Goal: Check status: Check status

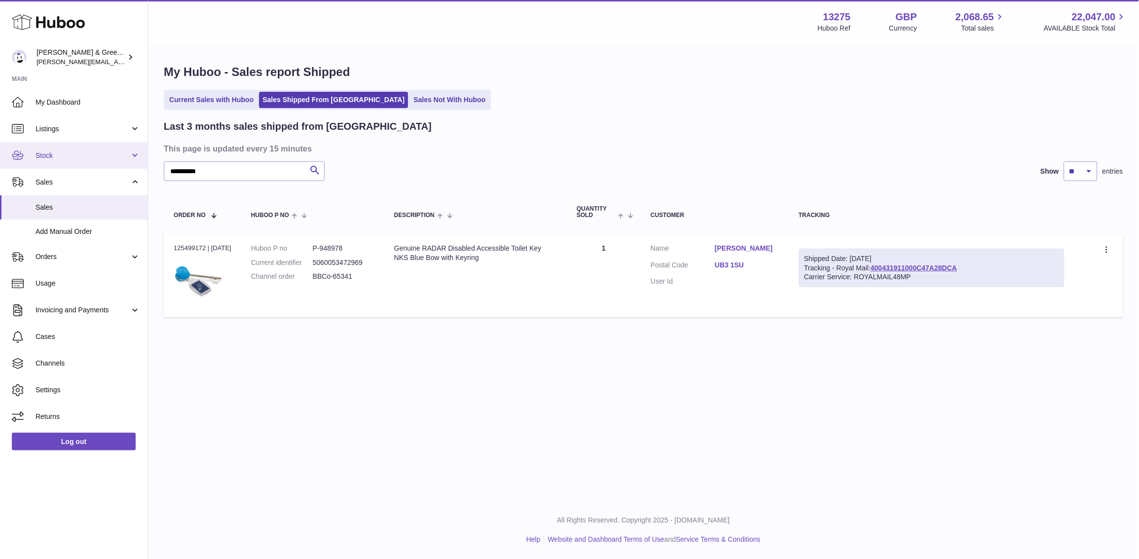
click at [101, 155] on span "Stock" at bounding box center [83, 155] width 94 height 9
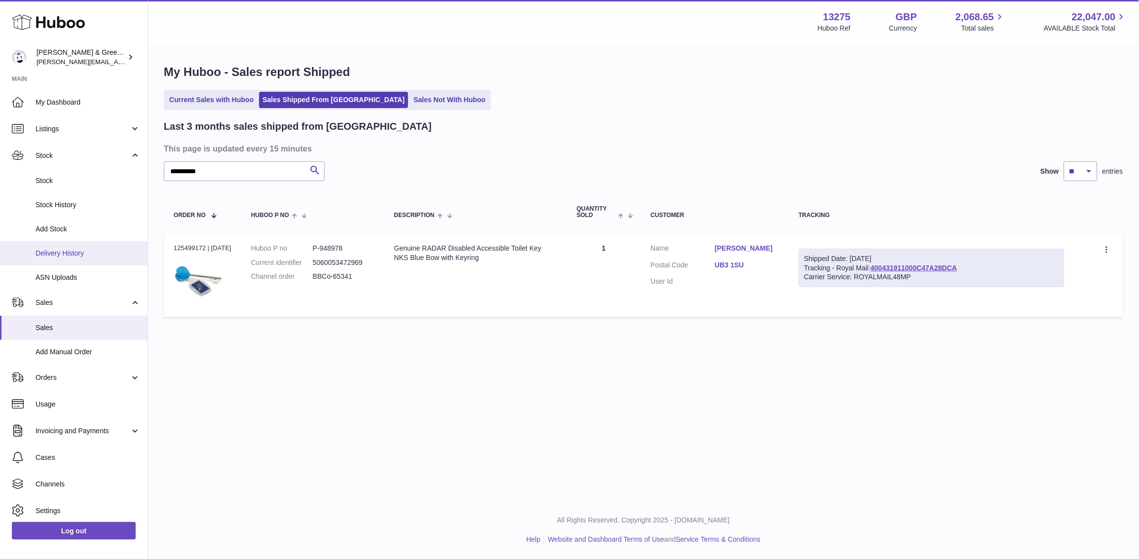
click at [81, 253] on span "Delivery History" at bounding box center [88, 253] width 105 height 9
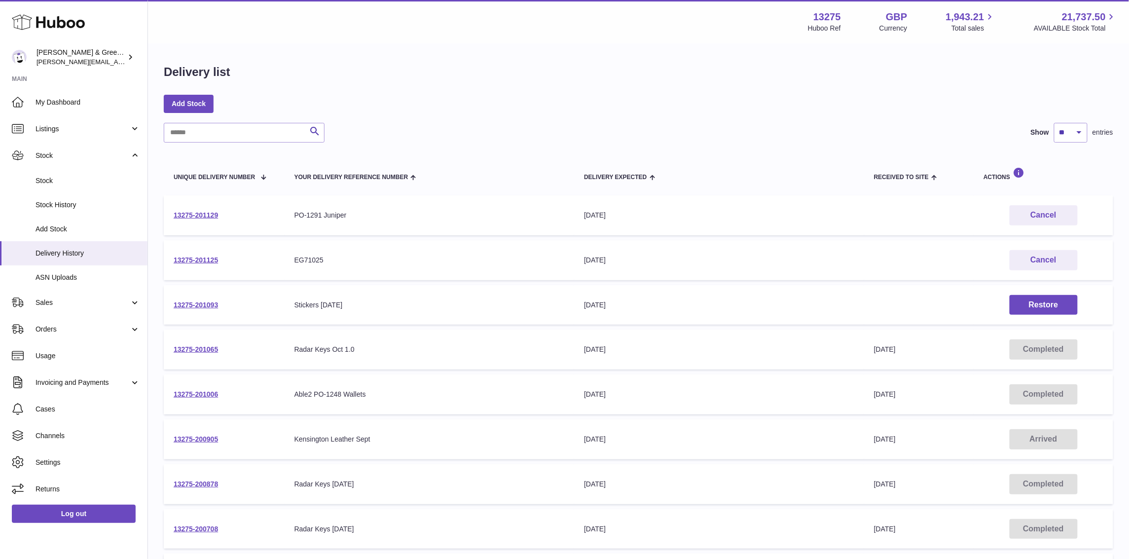
click at [551, 108] on div "Add Stock" at bounding box center [639, 104] width 950 height 18
click at [206, 390] on link "13275-201006" at bounding box center [196, 394] width 44 height 8
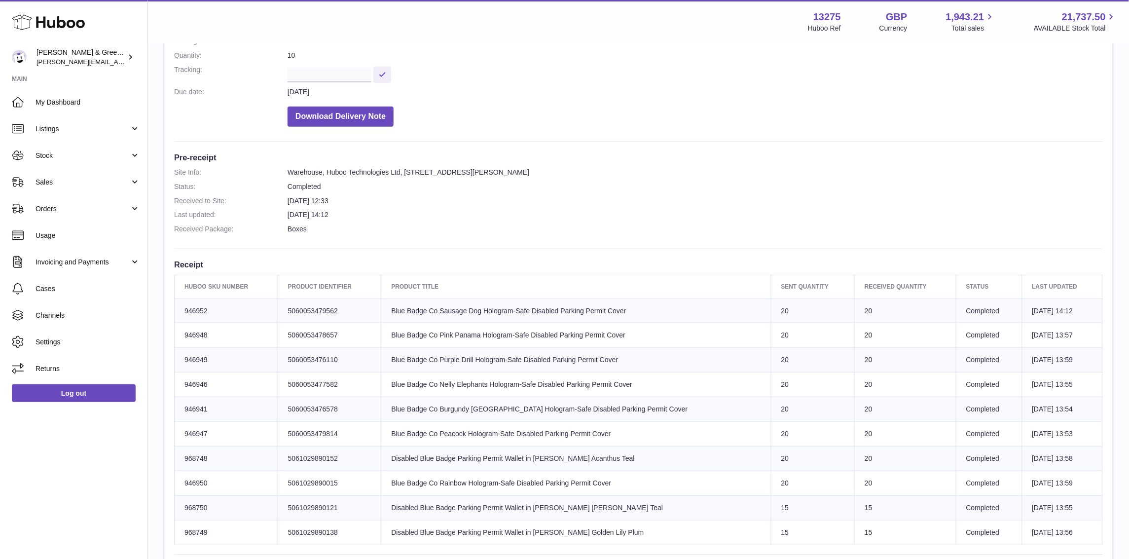
scroll to position [247, 0]
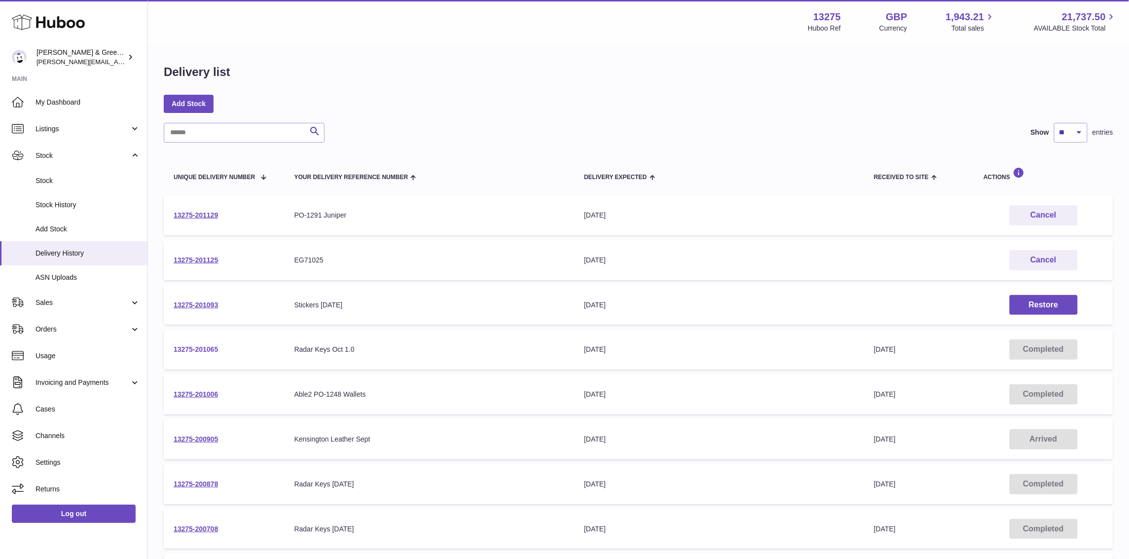
click at [185, 347] on link "13275-201065" at bounding box center [196, 349] width 44 height 8
